Goal: Transaction & Acquisition: Purchase product/service

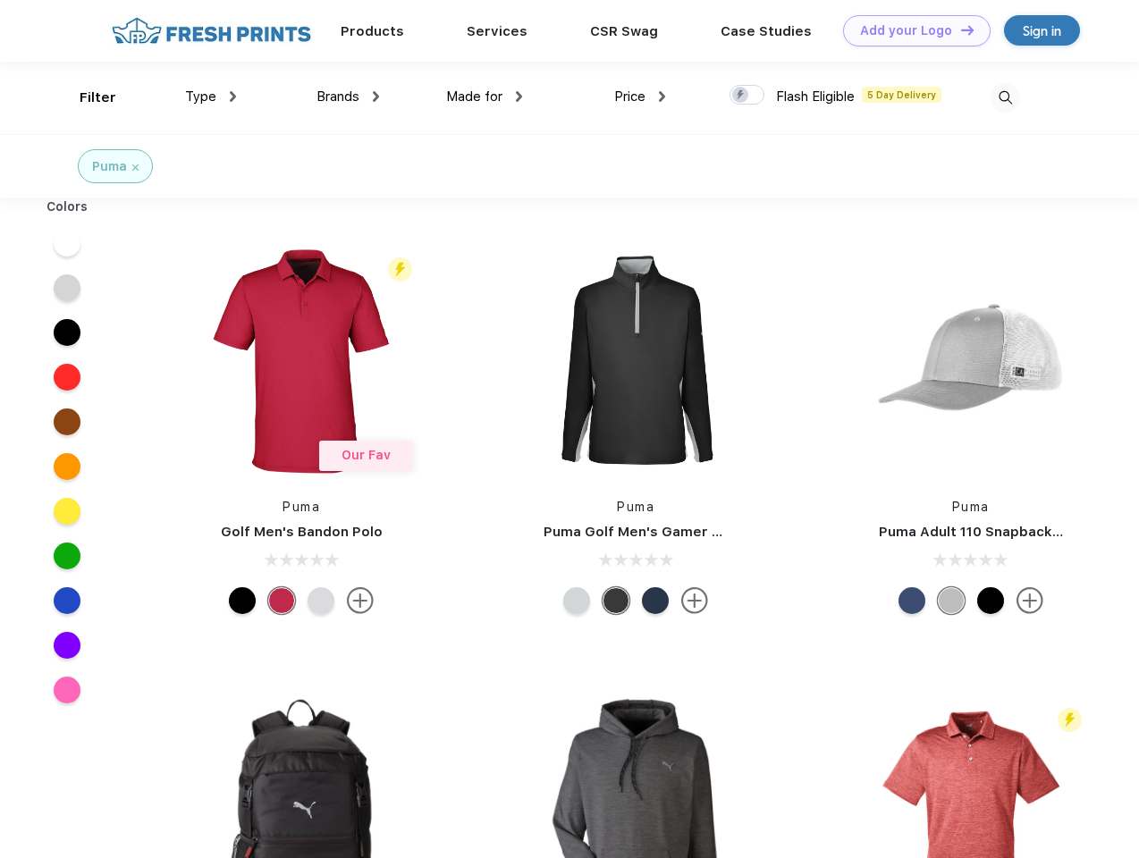
click at [910, 30] on link "Add your Logo Design Tool" at bounding box center [916, 30] width 147 height 31
click at [0, 0] on div "Design Tool" at bounding box center [0, 0] width 0 height 0
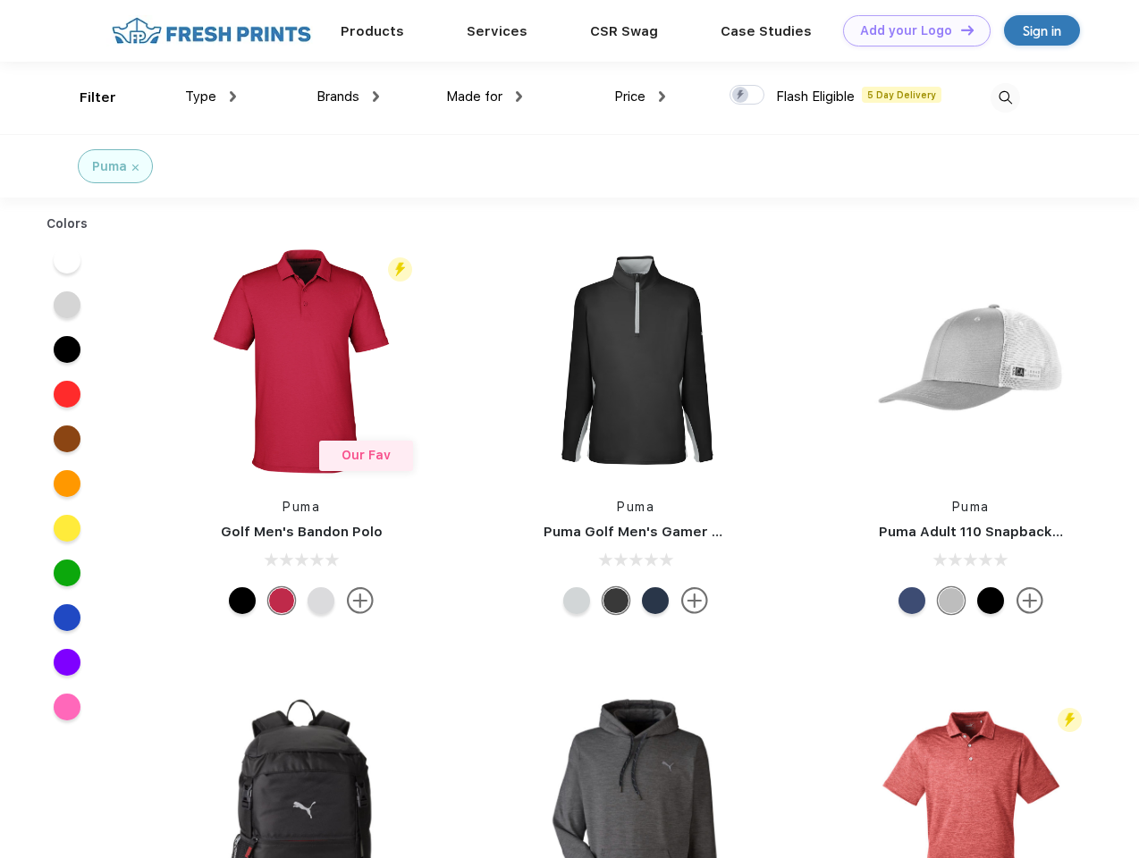
click at [959, 29] on link "Add your Logo Design Tool" at bounding box center [916, 30] width 147 height 31
click at [86, 97] on div "Filter" at bounding box center [98, 98] width 37 height 21
click at [211, 97] on span "Type" at bounding box center [200, 96] width 31 height 16
click at [348, 97] on span "Brands" at bounding box center [337, 96] width 43 height 16
click at [484, 97] on span "Made for" at bounding box center [474, 96] width 56 height 16
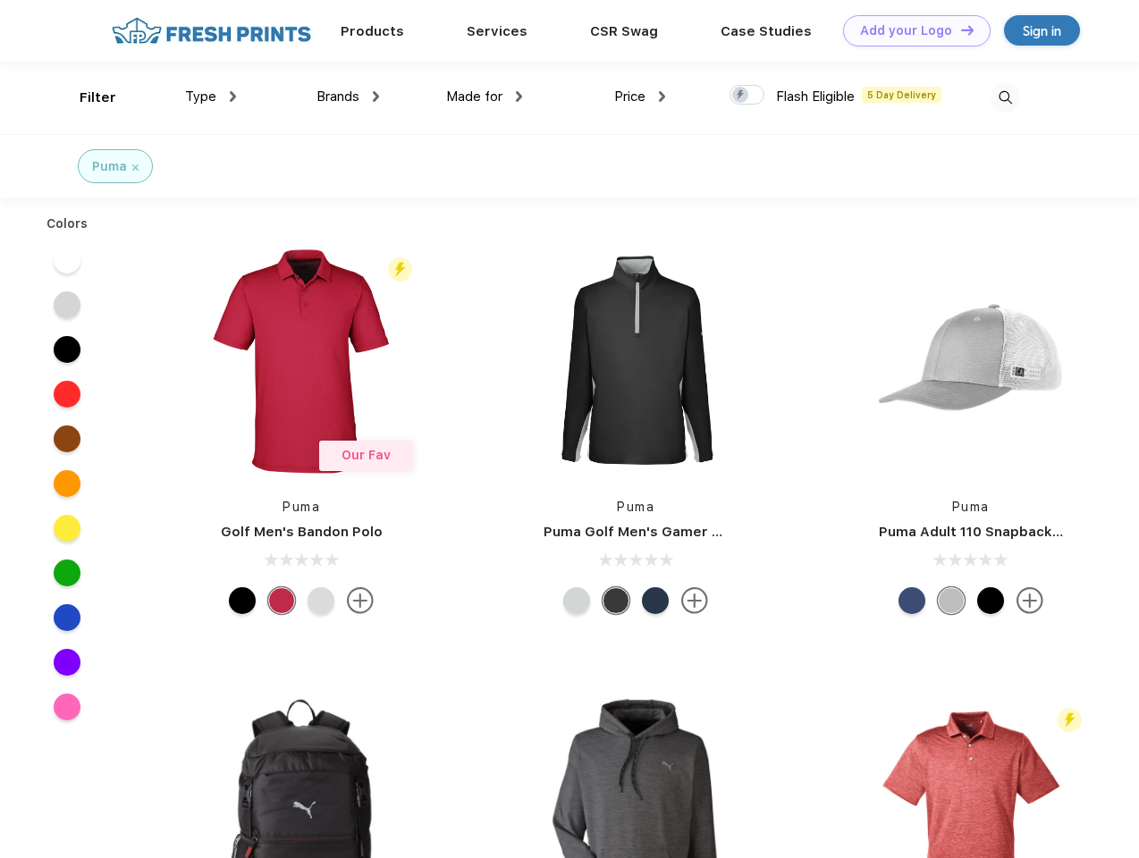
click at [640, 97] on span "Price" at bounding box center [629, 96] width 31 height 16
click at [747, 96] on div at bounding box center [746, 95] width 35 height 20
click at [741, 96] on input "checkbox" at bounding box center [735, 90] width 12 height 12
click at [1005, 97] on img at bounding box center [1004, 97] width 29 height 29
